Goal: Find specific page/section

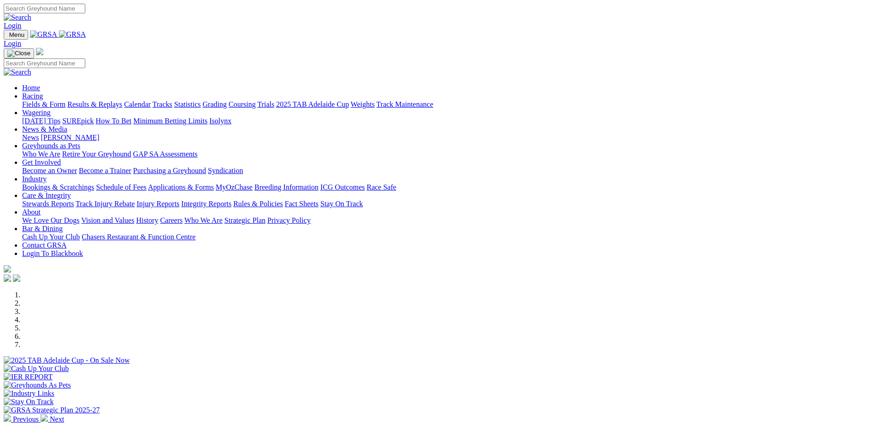
click at [214, 183] on link "Applications & Forms" at bounding box center [181, 187] width 66 height 8
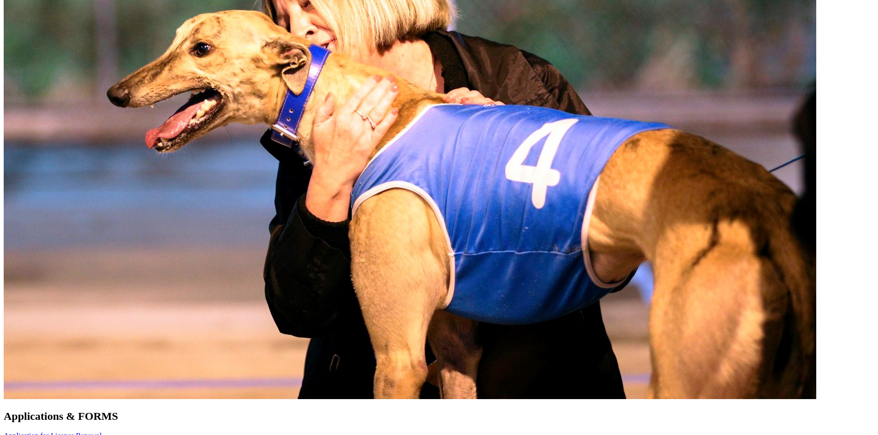
scroll to position [499, 0]
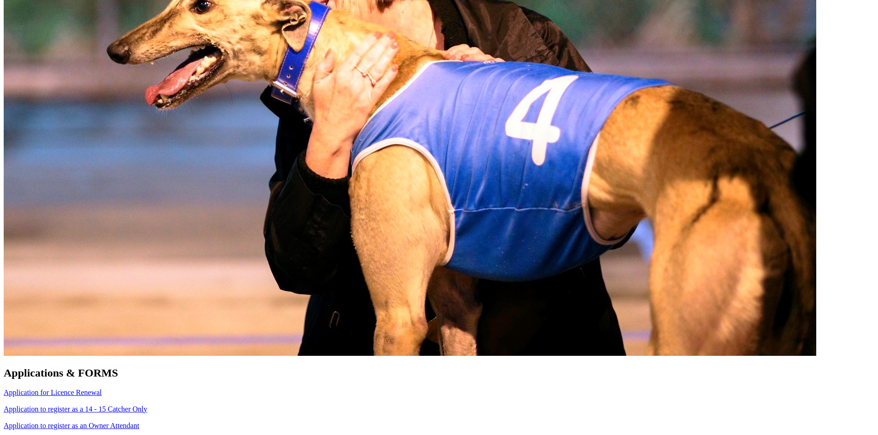
scroll to position [548, 0]
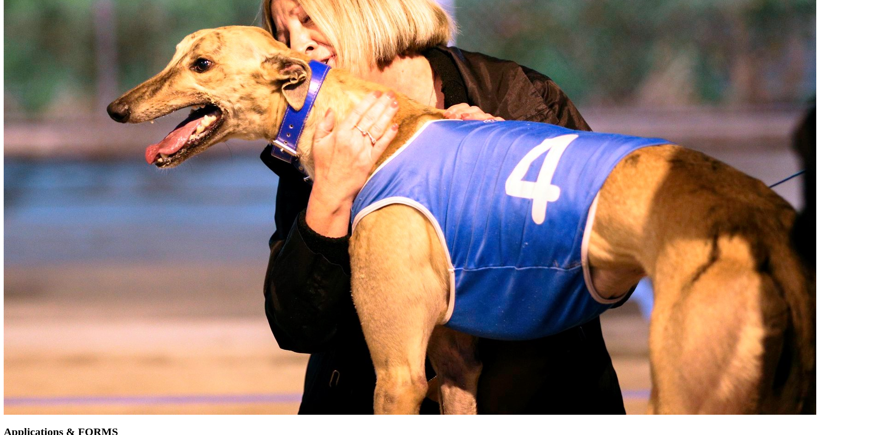
scroll to position [487, 0]
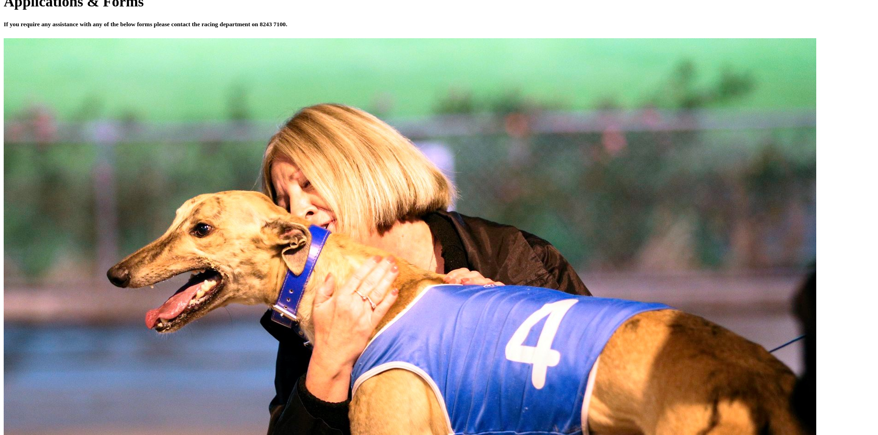
scroll to position [314, 0]
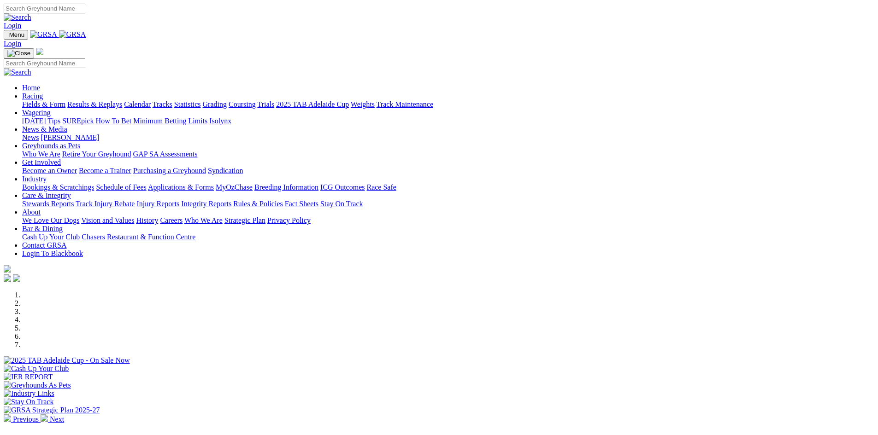
drag, startPoint x: 0, startPoint y: 0, endPoint x: 613, endPoint y: 36, distance: 613.9
click at [71, 192] on link "Care & Integrity" at bounding box center [46, 196] width 49 height 8
